Goal: Information Seeking & Learning: Learn about a topic

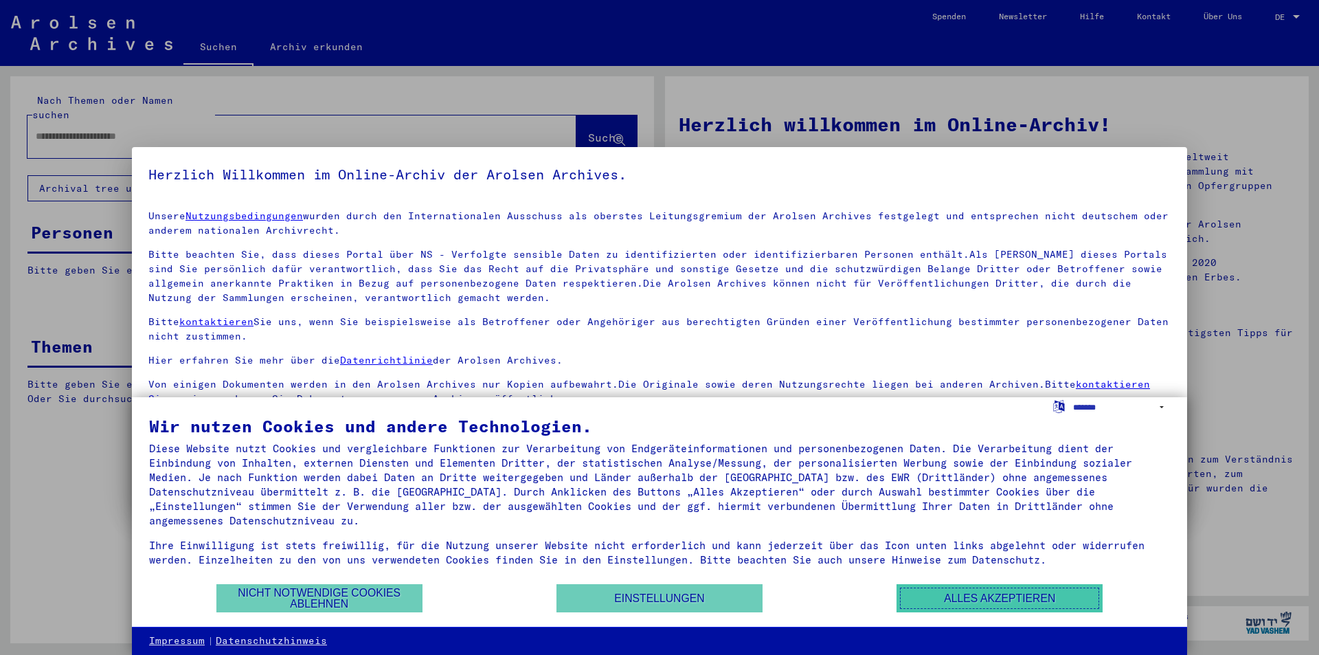
click at [997, 595] on button "Alles akzeptieren" at bounding box center [999, 598] width 206 height 28
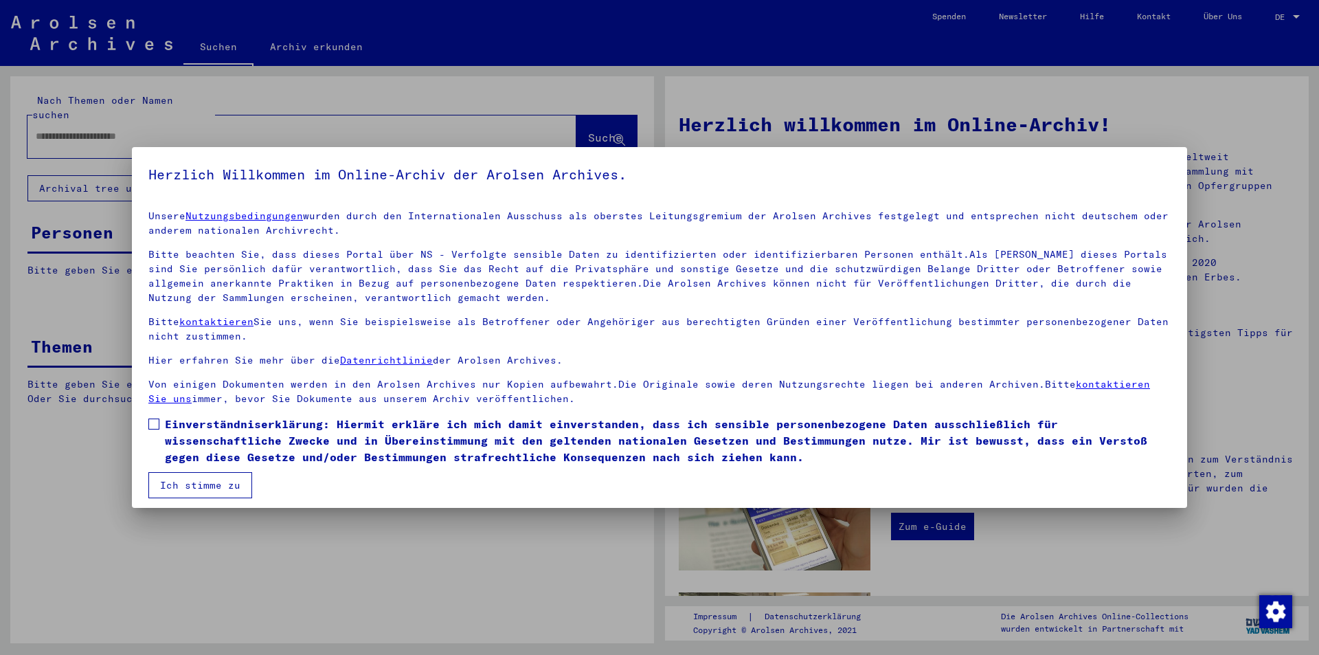
click at [158, 427] on span at bounding box center [153, 423] width 11 height 11
click at [173, 494] on button "Ich stimme zu" at bounding box center [200, 485] width 104 height 26
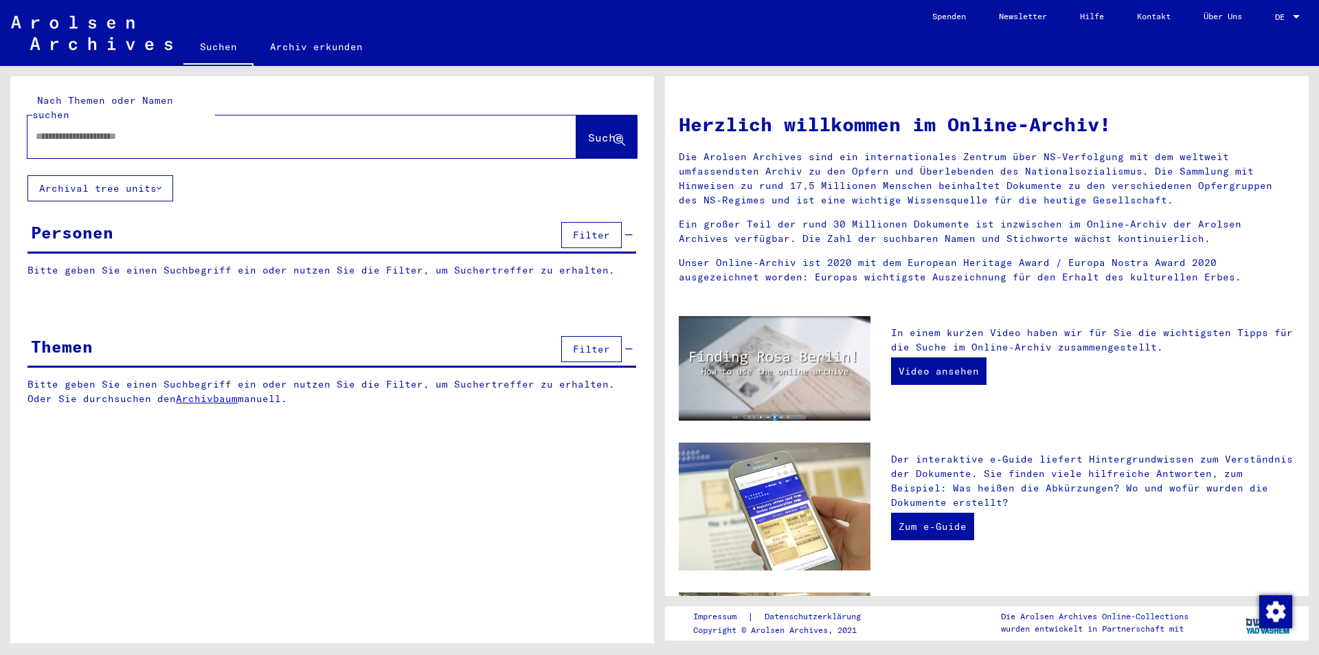
click at [74, 129] on input "text" at bounding box center [285, 136] width 499 height 14
type input "**********"
click at [614, 135] on icon at bounding box center [619, 141] width 12 height 12
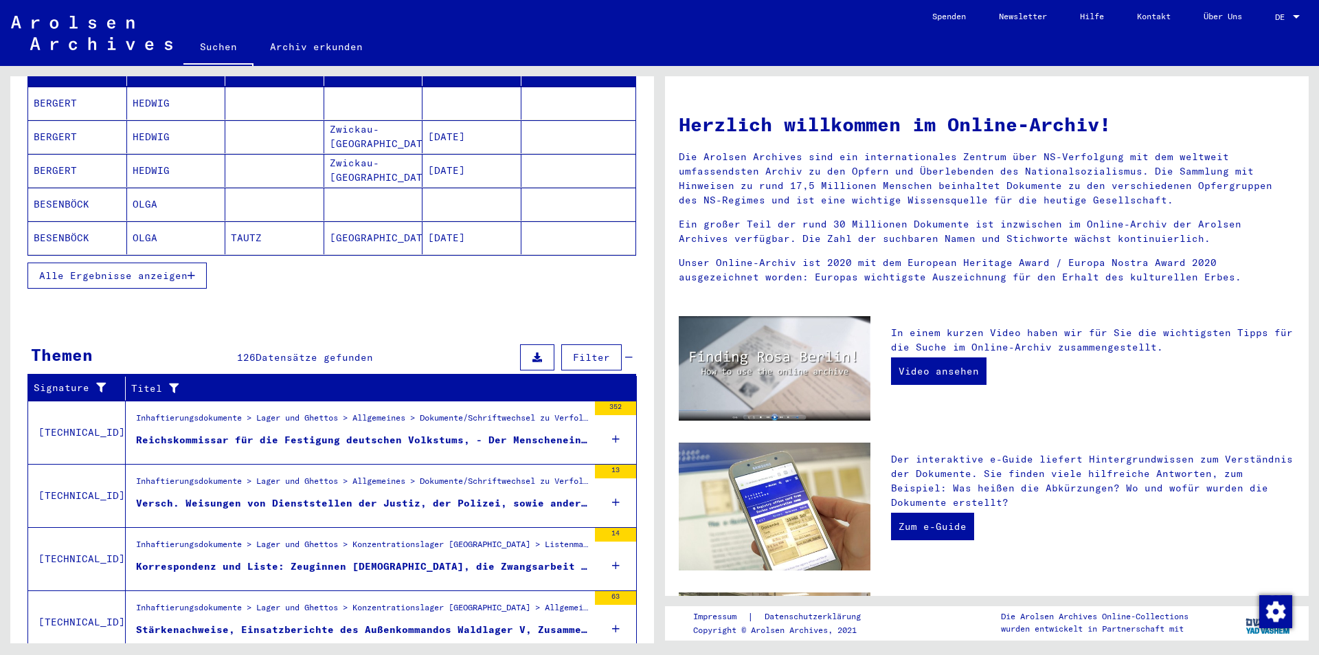
scroll to position [306, 0]
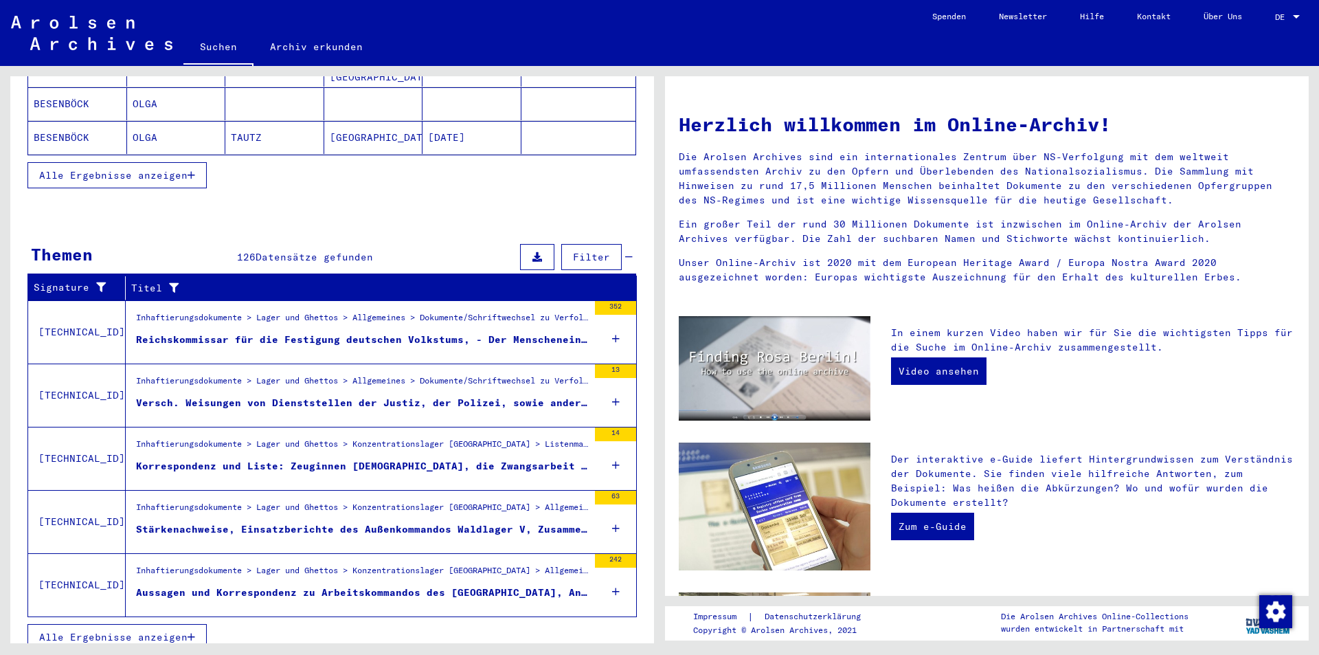
click at [187, 631] on span "Alle Ergebnisse anzeigen" at bounding box center [113, 637] width 148 height 12
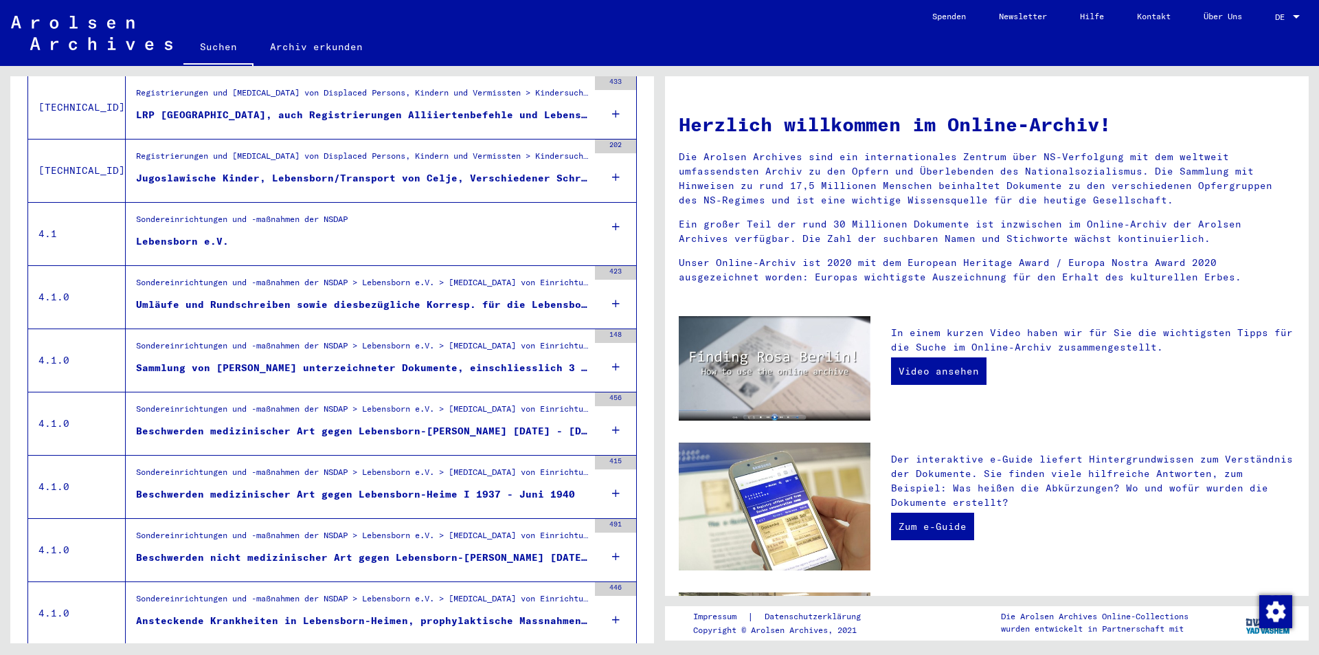
scroll to position [1361, 0]
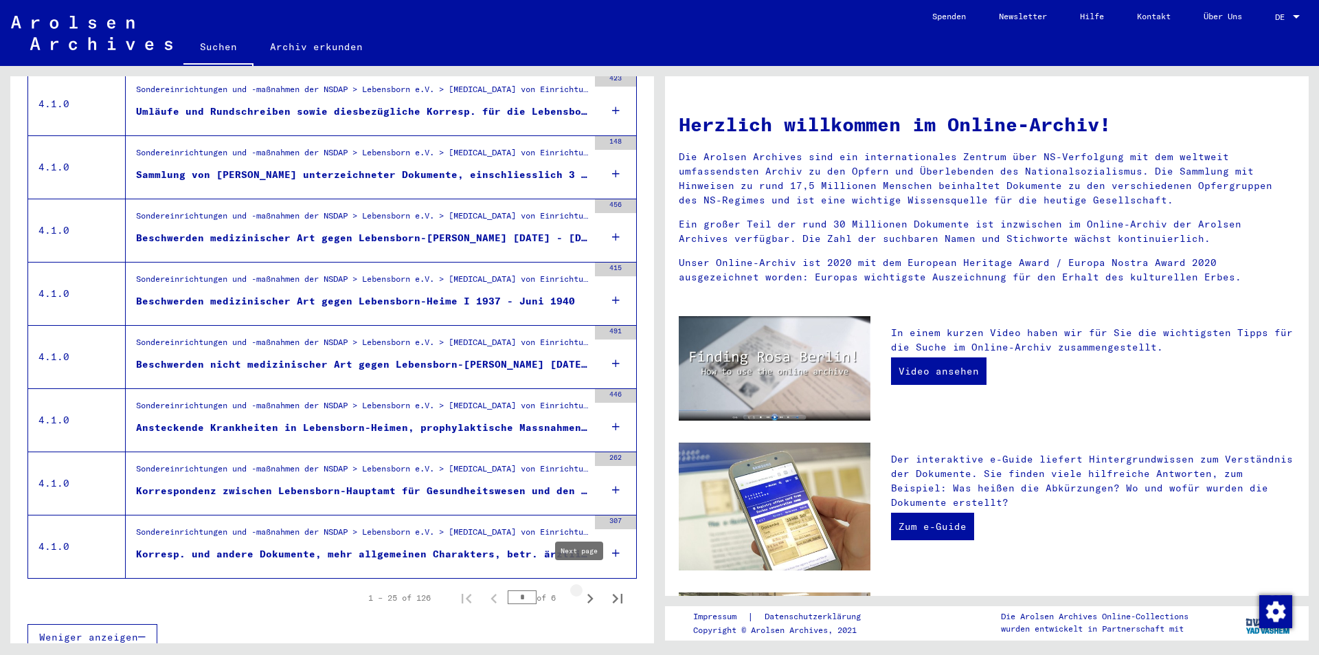
click at [580, 589] on icon "Next page" at bounding box center [589, 598] width 19 height 19
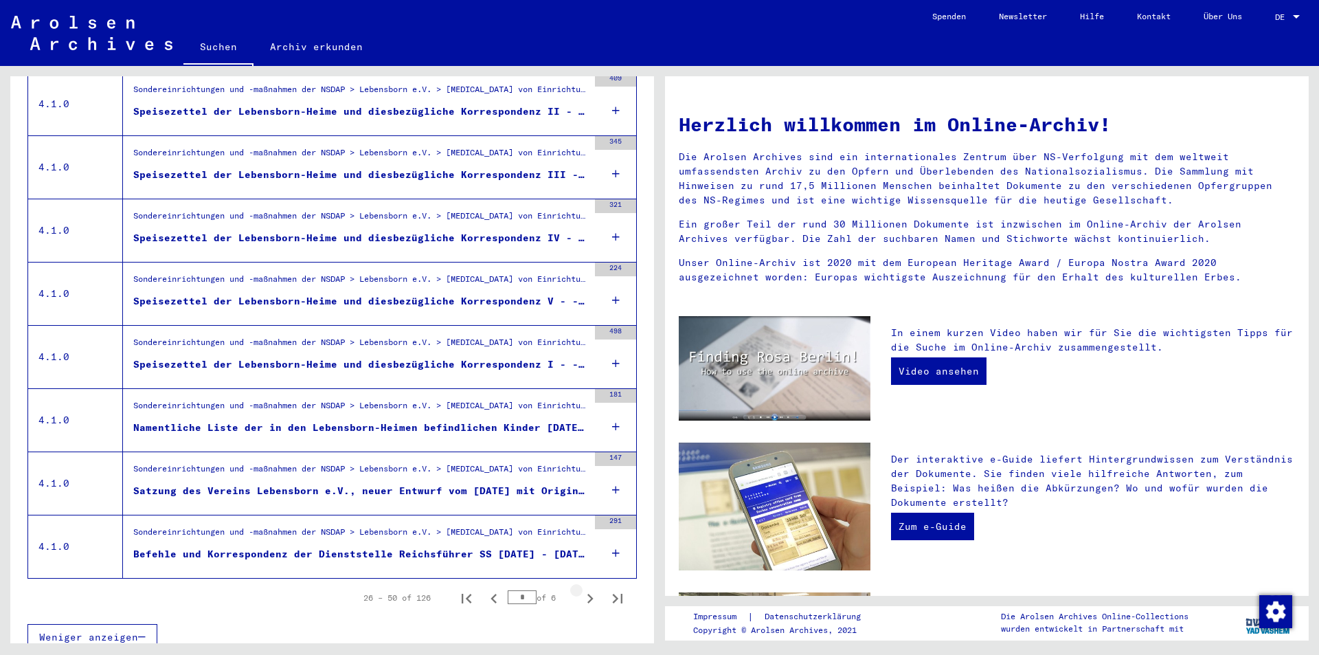
click at [580, 589] on icon "Next page" at bounding box center [589, 598] width 19 height 19
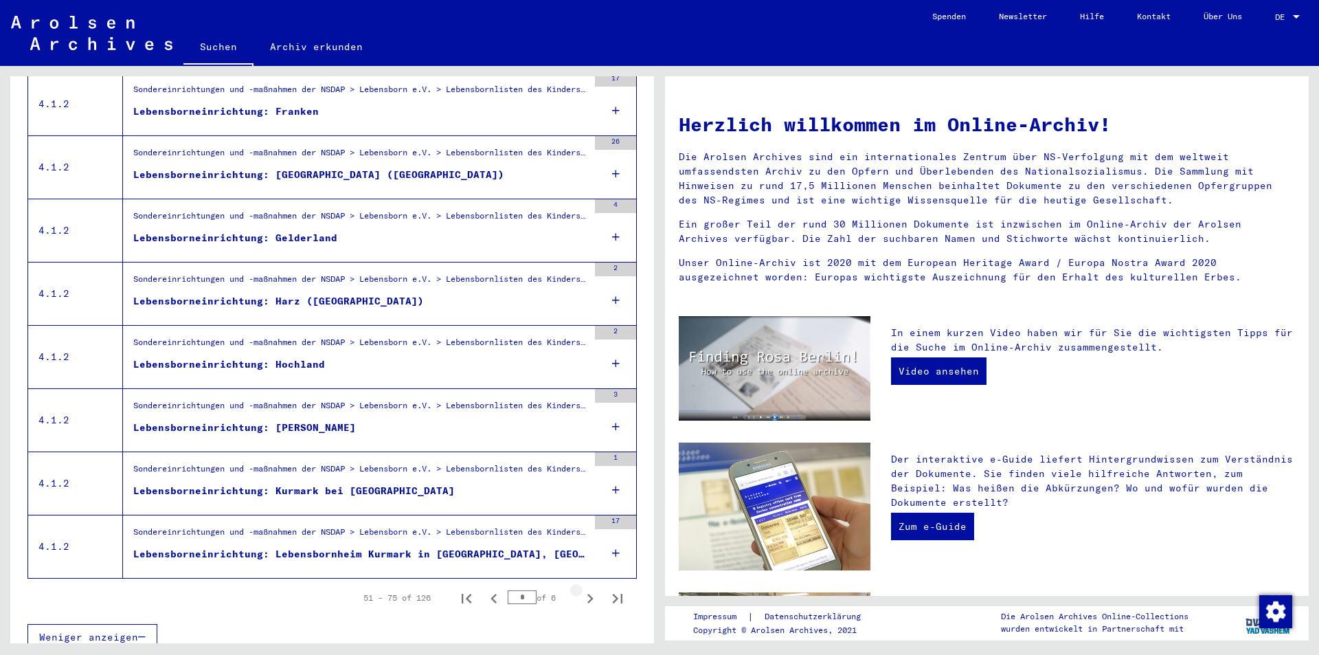
click at [580, 589] on icon "Next page" at bounding box center [589, 598] width 19 height 19
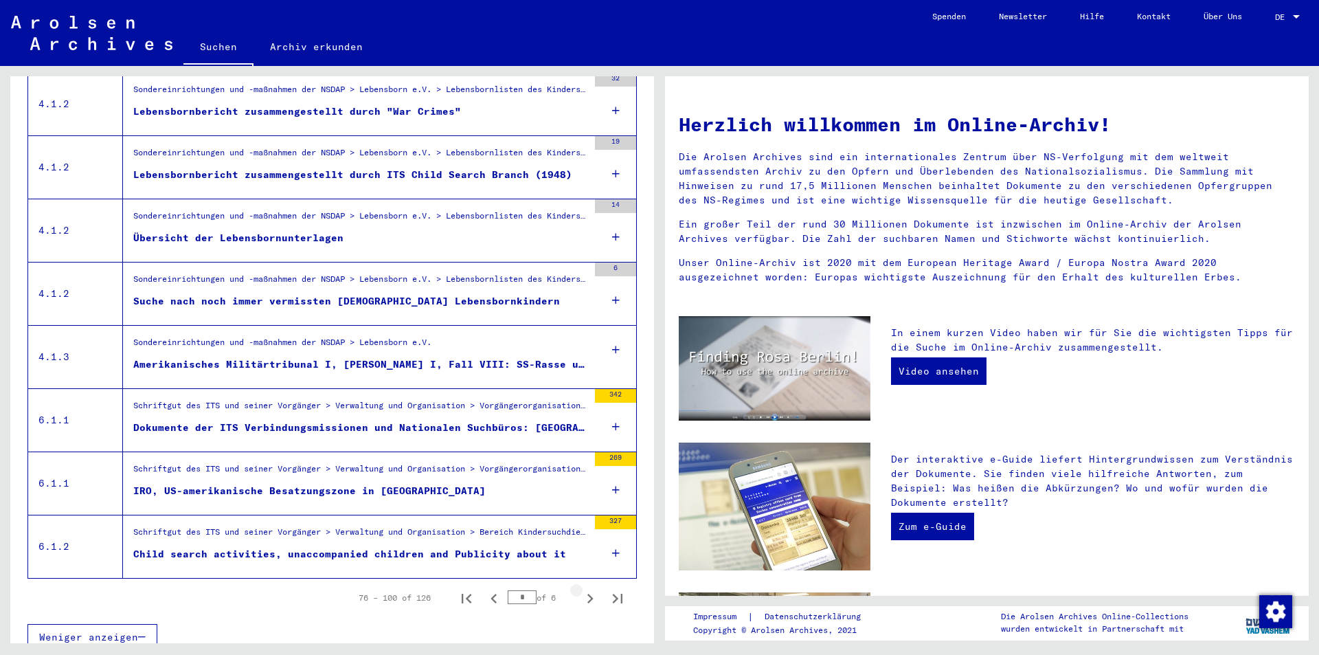
click at [580, 589] on icon "Next page" at bounding box center [589, 598] width 19 height 19
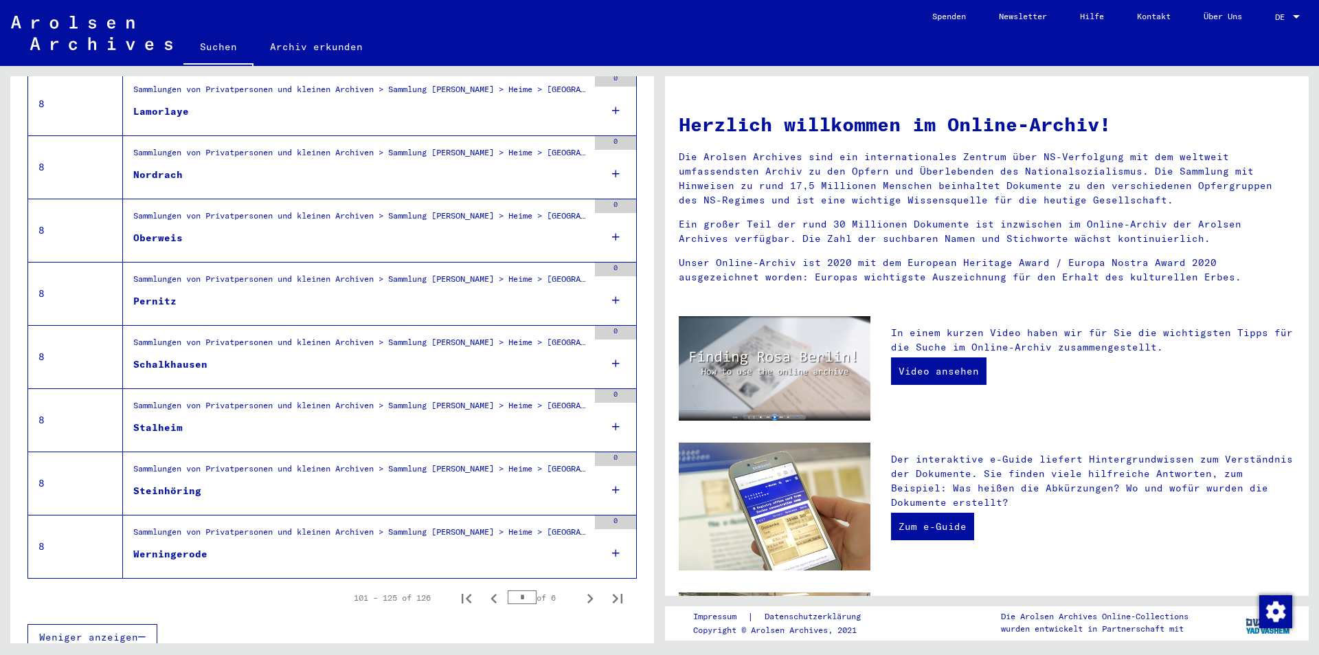
click at [580, 589] on icon "Next page" at bounding box center [589, 598] width 19 height 19
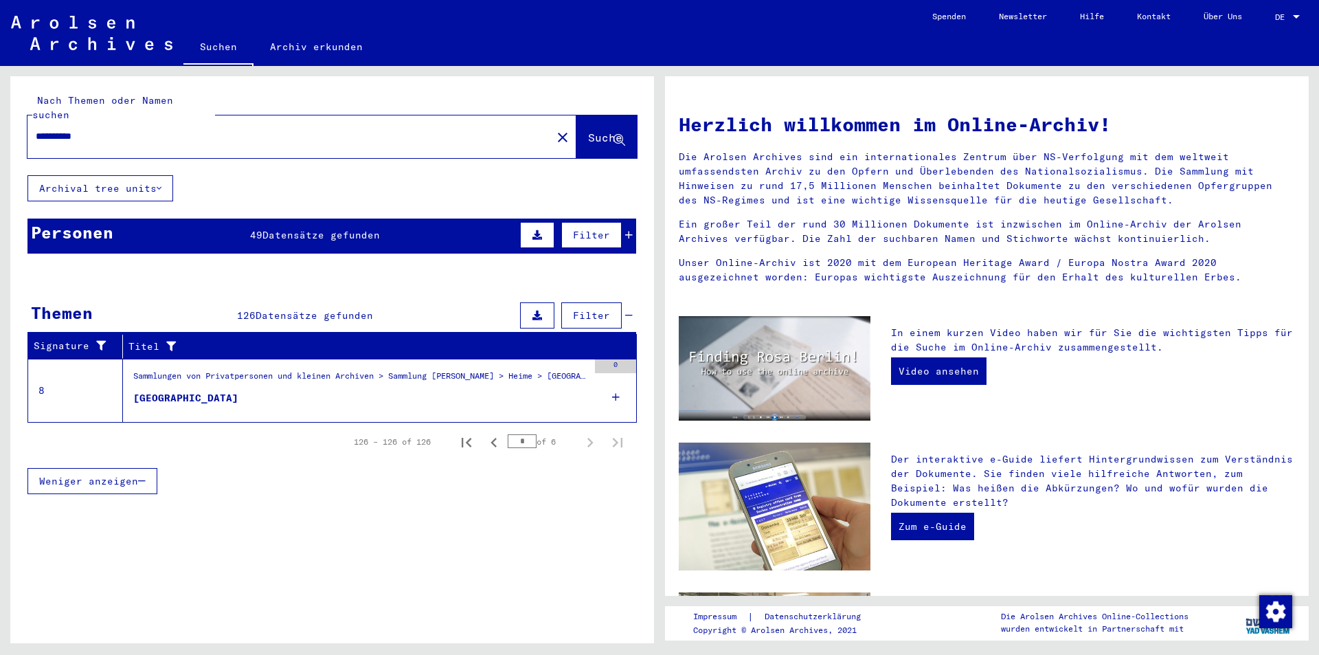
scroll to position [0, 0]
click at [495, 433] on icon "Previous page" at bounding box center [493, 442] width 19 height 19
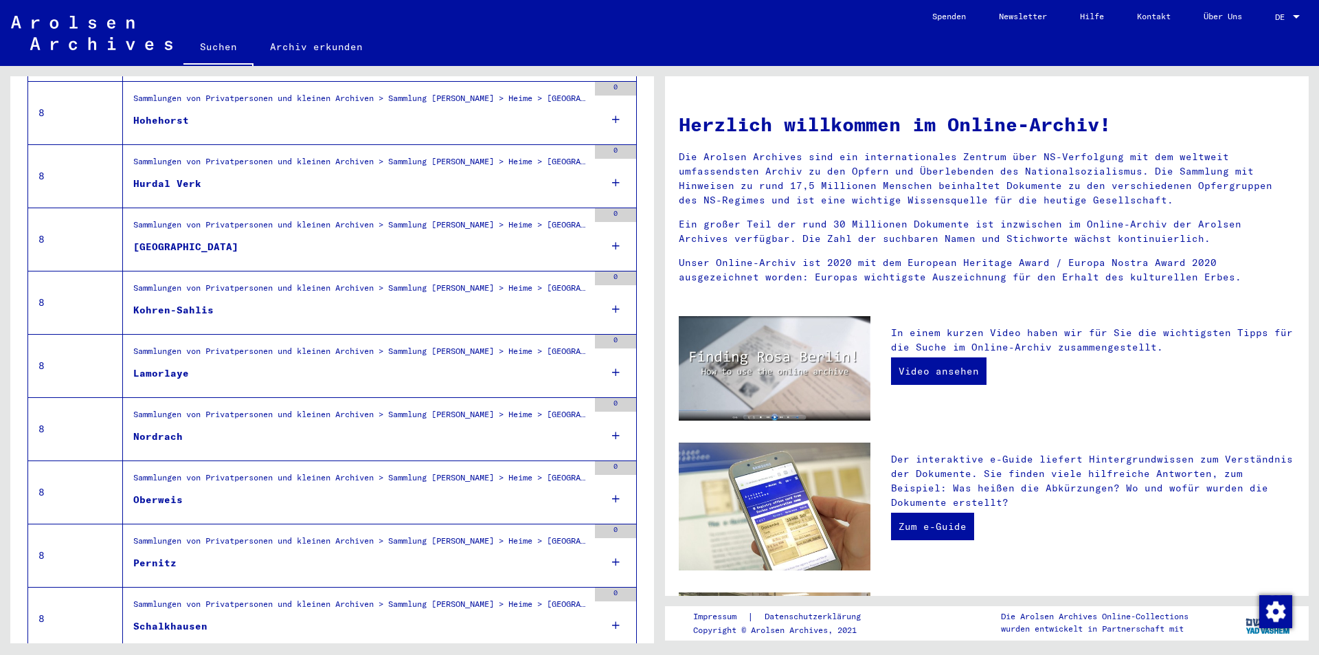
scroll to position [1361, 0]
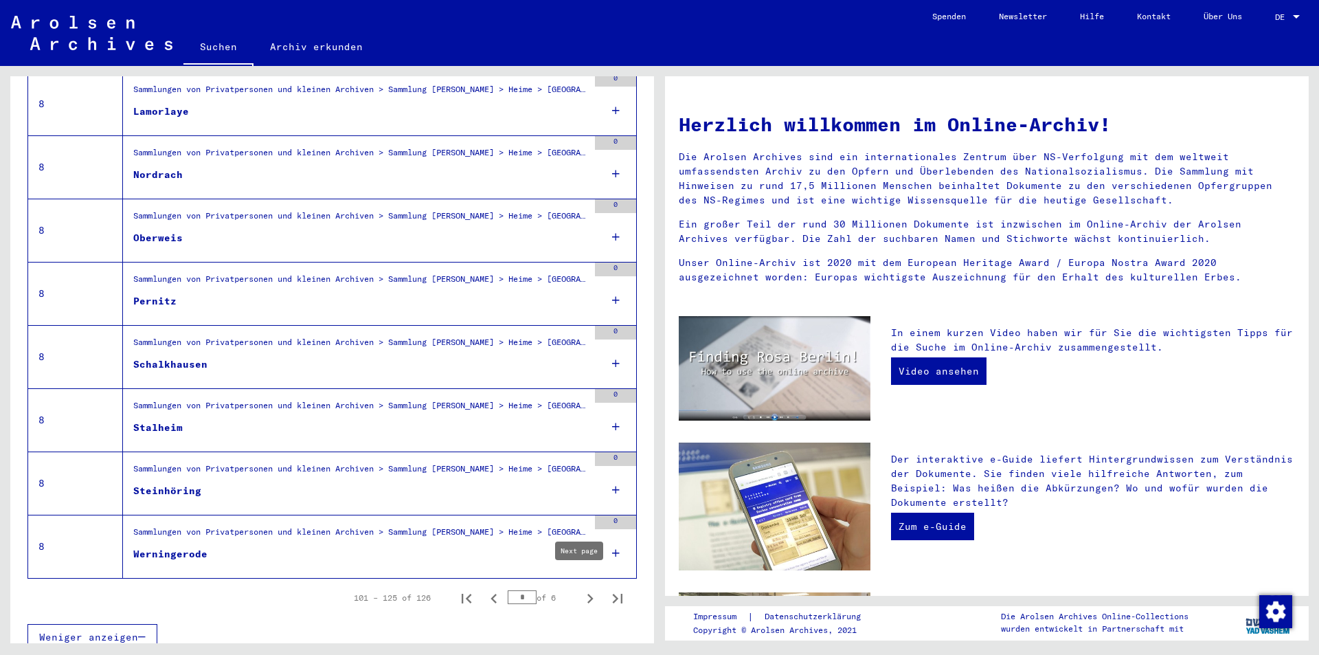
click at [587, 594] on icon "Next page" at bounding box center [590, 599] width 6 height 10
type input "*"
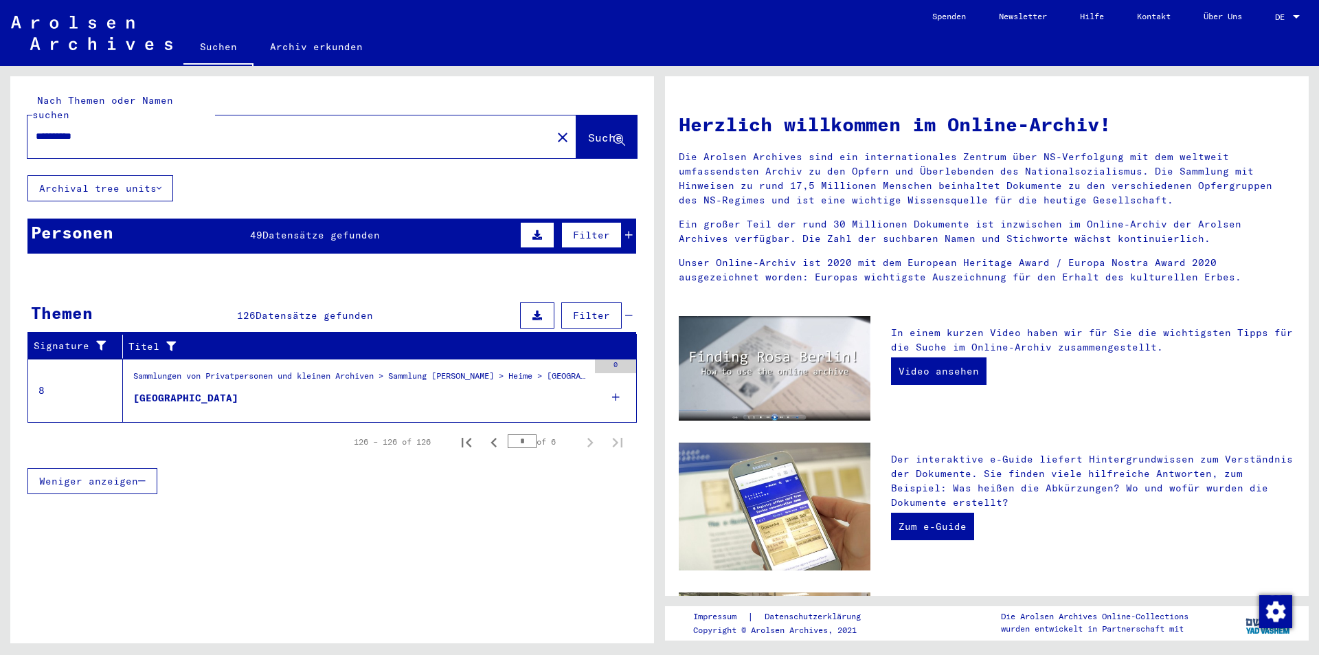
scroll to position [0, 0]
